Goal: Contribute content: Contribute content

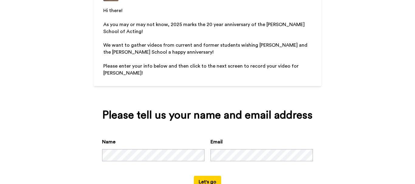
scroll to position [101, 0]
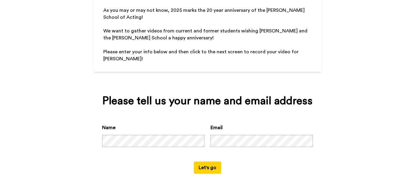
click at [213, 163] on button "Let's go" at bounding box center [207, 168] width 27 height 12
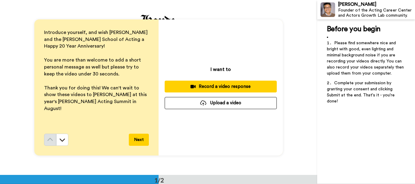
click at [221, 104] on button "Upload a video" at bounding box center [221, 103] width 112 height 12
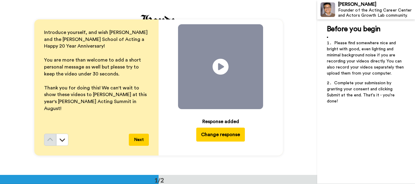
click at [220, 65] on icon at bounding box center [221, 67] width 16 height 16
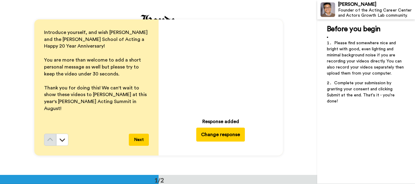
drag, startPoint x: 223, startPoint y: 68, endPoint x: 210, endPoint y: 73, distance: 13.4
click at [210, 73] on div "Play/Pause 0:02 / 0:40" at bounding box center [220, 66] width 85 height 85
click at [135, 138] on button "Next" at bounding box center [139, 140] width 20 height 12
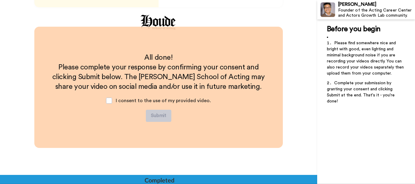
scroll to position [149, 0]
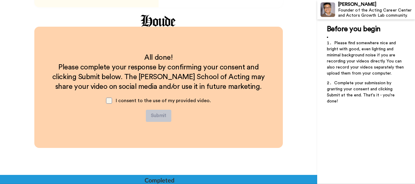
click at [109, 101] on span at bounding box center [109, 101] width 6 height 6
click at [160, 116] on button "Submit" at bounding box center [159, 116] width 26 height 12
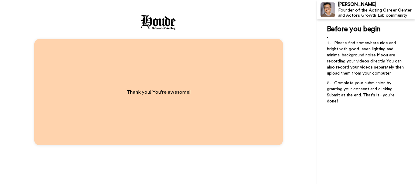
click at [286, 59] on div "Thank you! You’re awesome!" at bounding box center [158, 92] width 317 height 184
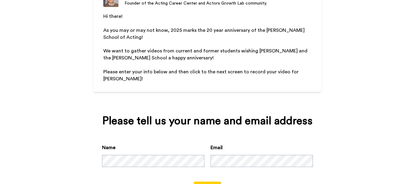
scroll to position [101, 0]
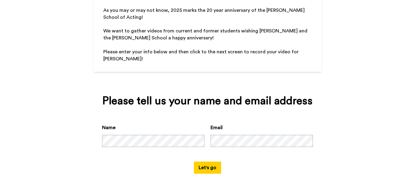
click at [214, 162] on button "Let's go" at bounding box center [207, 168] width 27 height 12
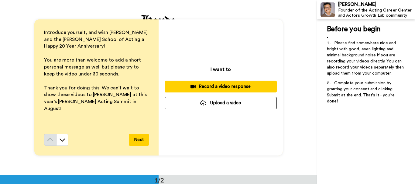
click at [212, 102] on button "Upload a video" at bounding box center [221, 103] width 112 height 12
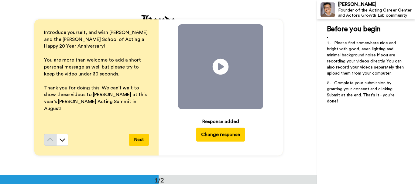
click at [217, 66] on icon "Play/Pause" at bounding box center [221, 67] width 16 height 29
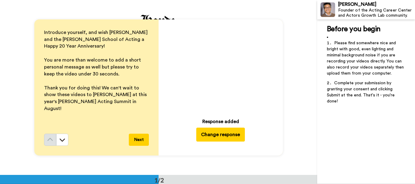
click at [166, 141] on div "Play/Pause 0:04 / 0:40 Response added Change response" at bounding box center [221, 87] width 124 height 136
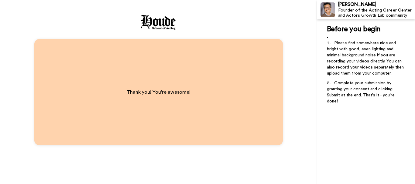
click at [306, 79] on div "Thank you! You’re awesome!" at bounding box center [158, 92] width 317 height 184
